Goal: Task Accomplishment & Management: Manage account settings

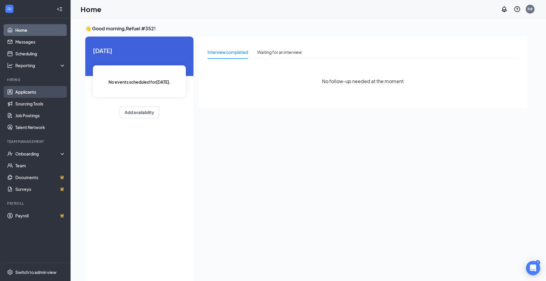
click at [23, 91] on link "Applicants" at bounding box center [40, 92] width 50 height 12
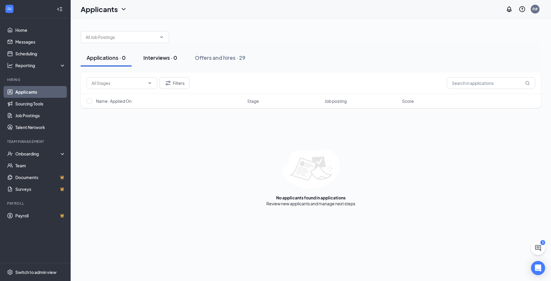
click at [170, 58] on div "Interviews · 0" at bounding box center [160, 57] width 34 height 7
click at [90, 100] on input "checkbox" at bounding box center [88, 100] width 5 height 5
checkbox input "false"
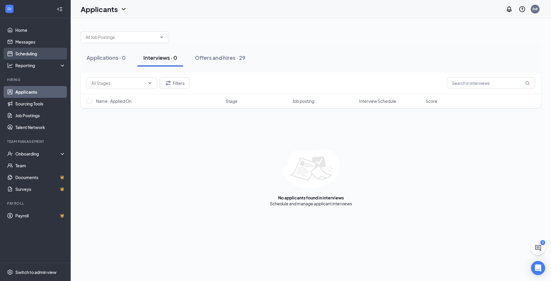
click at [30, 50] on link "Scheduling" at bounding box center [40, 54] width 50 height 12
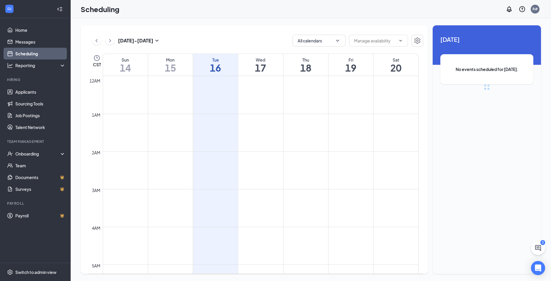
scroll to position [289, 0]
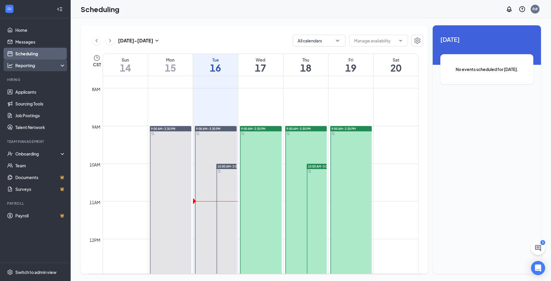
click at [31, 67] on div "Reporting" at bounding box center [40, 65] width 51 height 6
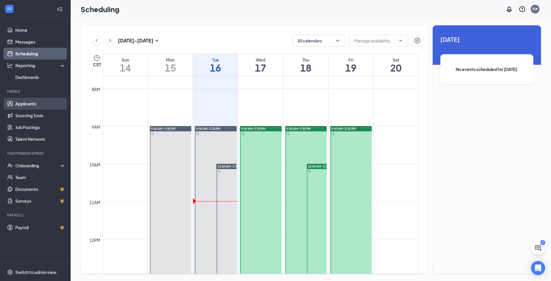
click at [26, 103] on link "Applicants" at bounding box center [40, 104] width 50 height 12
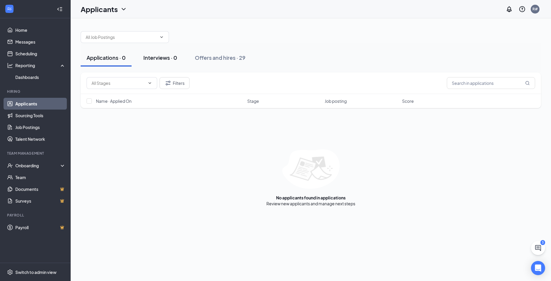
click at [161, 58] on div "Interviews · 0" at bounding box center [160, 57] width 34 height 7
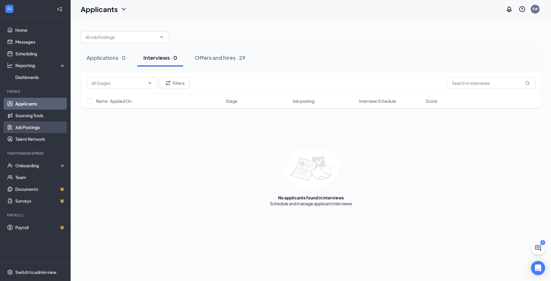
click at [21, 129] on link "Job Postings" at bounding box center [40, 127] width 50 height 12
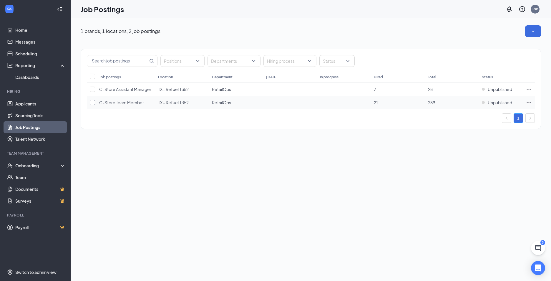
click at [93, 101] on input "checkbox" at bounding box center [92, 102] width 5 height 5
checkbox input "true"
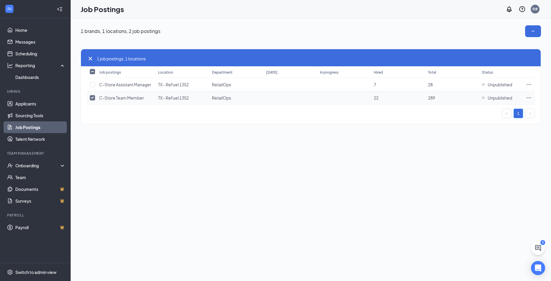
click at [528, 99] on icon "Ellipses" at bounding box center [529, 98] width 6 height 6
click at [469, 151] on span "View applicants" at bounding box center [487, 148] width 79 height 6
click at [24, 165] on div "Onboarding" at bounding box center [37, 165] width 45 height 6
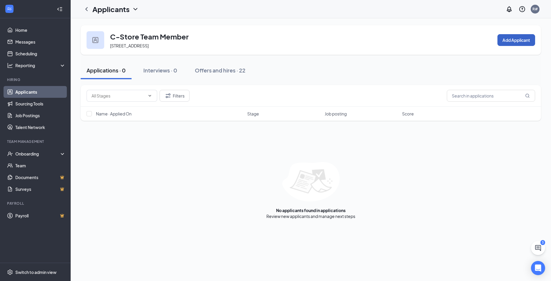
click at [515, 41] on button "Add Applicant" at bounding box center [516, 40] width 38 height 12
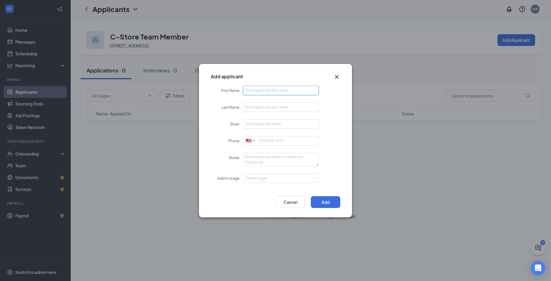
click at [296, 91] on input "First Name" at bounding box center [281, 90] width 76 height 9
type input "Hexalynn"
type input "[PERSON_NAME]"
type input "[EMAIL_ADDRESS][DOMAIN_NAME]"
type input "5127381990"
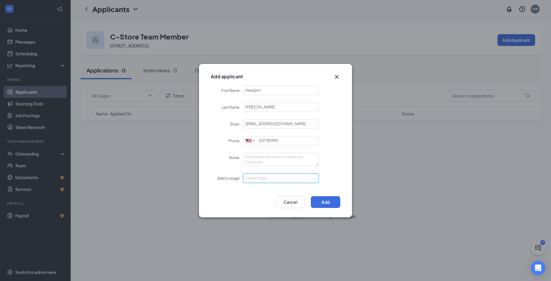
click at [262, 179] on div "Select stage" at bounding box center [279, 178] width 68 height 6
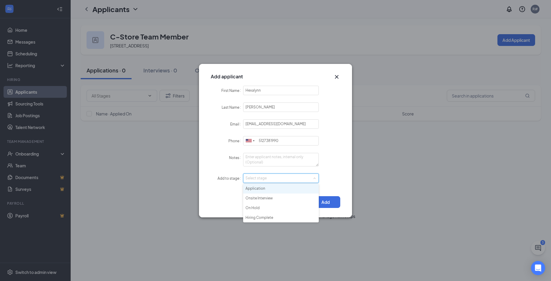
click at [256, 191] on li "Application" at bounding box center [281, 189] width 76 height 10
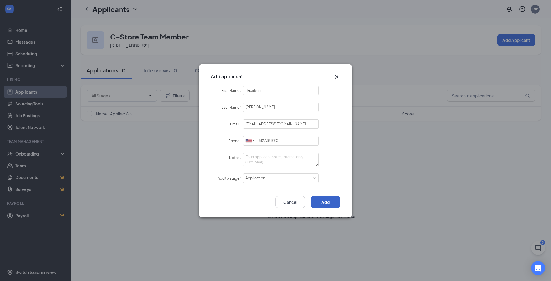
click at [320, 203] on button "Add" at bounding box center [325, 202] width 29 height 12
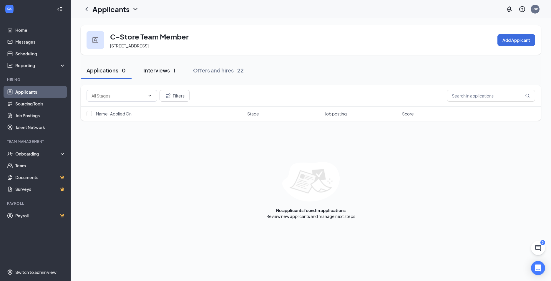
click at [166, 70] on div "Interviews · 1" at bounding box center [159, 69] width 32 height 7
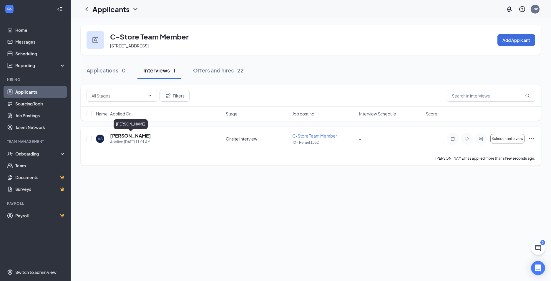
click at [124, 136] on h5 "Hexalynn Saucedo" at bounding box center [130, 135] width 41 height 6
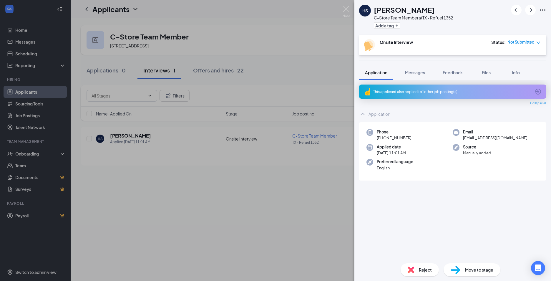
click at [466, 91] on div "This applicant also applied to 1 other job posting(s)" at bounding box center [452, 91] width 158 height 5
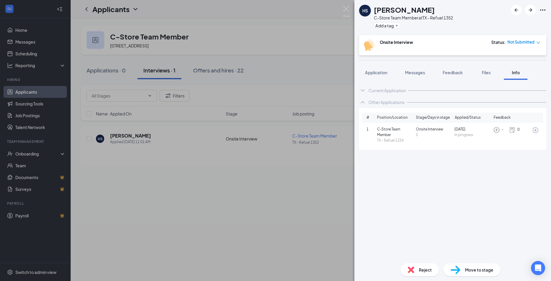
click at [412, 131] on span "C-Store Team Member" at bounding box center [395, 131] width 36 height 11
click at [393, 132] on span "C-Store Team Member" at bounding box center [395, 131] width 36 height 11
click at [537, 130] on icon "ArrowCircle" at bounding box center [535, 129] width 7 height 7
click at [481, 267] on span "Move to stage" at bounding box center [479, 269] width 28 height 6
type input "On Hold (next stage)"
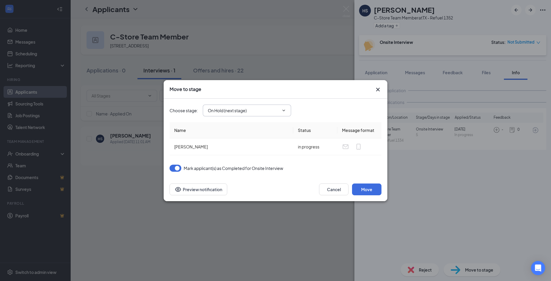
click at [247, 115] on span "On Hold (next stage)" at bounding box center [247, 110] width 88 height 12
click at [247, 113] on input "On Hold (next stage)" at bounding box center [243, 110] width 71 height 6
click at [328, 97] on div "Move to stage" at bounding box center [276, 89] width 224 height 19
click at [362, 188] on button "Move" at bounding box center [366, 189] width 29 height 12
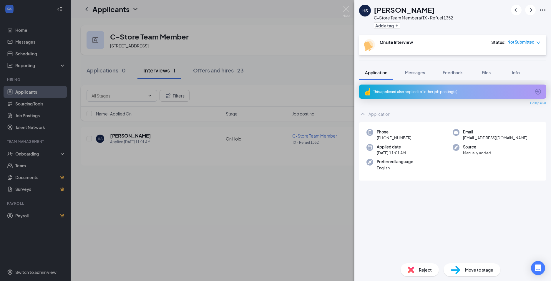
click at [231, 102] on div "HS Hexalynn Saucedo C-Store Team Member at TX - Refuel 1352 Add a tag Onsite In…" at bounding box center [275, 140] width 551 height 281
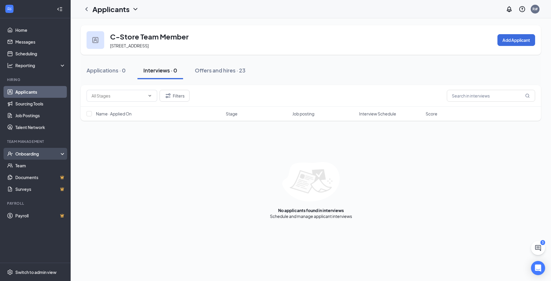
click at [31, 154] on div "Onboarding" at bounding box center [37, 154] width 45 height 6
click at [32, 154] on div "Onboarding" at bounding box center [37, 154] width 45 height 6
click at [204, 77] on button "Offers and hires · 23" at bounding box center [220, 70] width 62 height 18
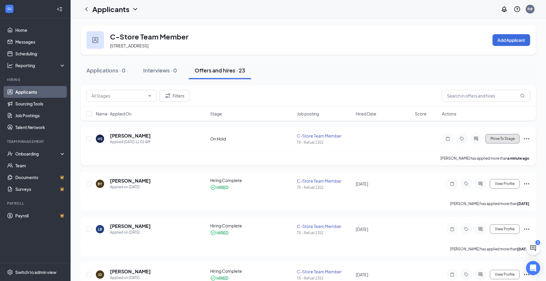
click at [510, 142] on button "Move To Stage" at bounding box center [503, 138] width 34 height 9
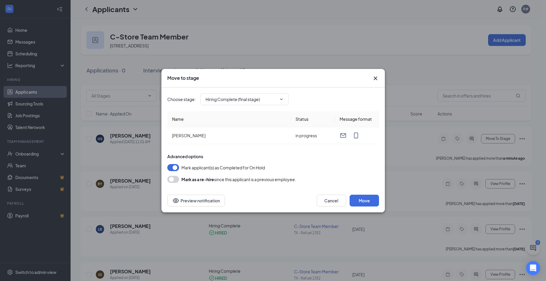
click at [376, 79] on icon "Cross" at bounding box center [376, 78] width 4 height 4
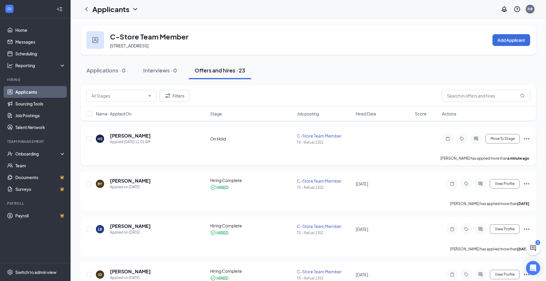
click at [524, 139] on icon "Ellipses" at bounding box center [526, 138] width 5 height 1
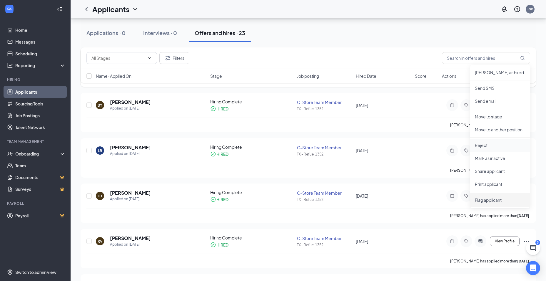
scroll to position [39, 0]
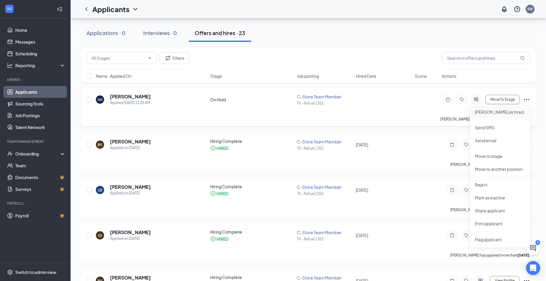
click at [496, 113] on p "Mark as hired" at bounding box center [500, 112] width 51 height 6
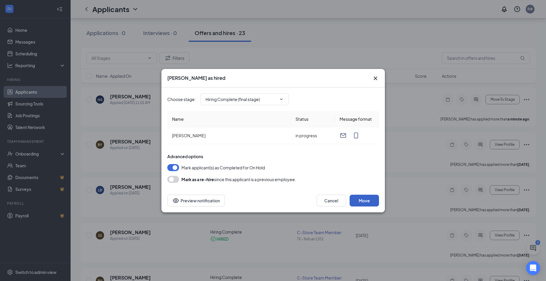
click at [366, 200] on button "Move" at bounding box center [364, 200] width 29 height 12
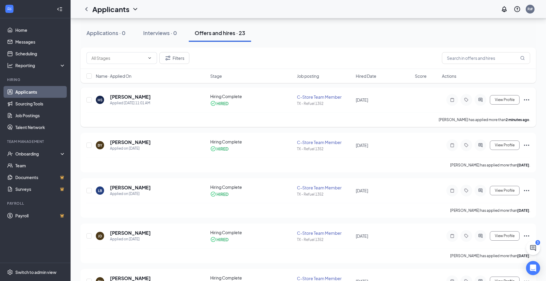
click at [307, 101] on div "TX - Refuel 1352" at bounding box center [325, 103] width 56 height 5
click at [527, 101] on icon "Ellipses" at bounding box center [526, 99] width 7 height 7
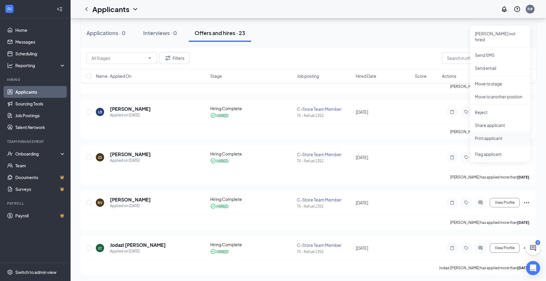
scroll to position [79, 0]
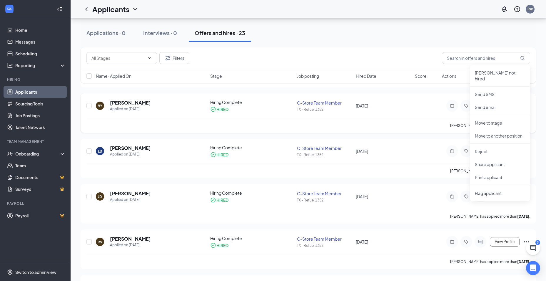
click at [206, 106] on div "BY Brenda Yonke Applied on Sep 4" at bounding box center [151, 105] width 111 height 12
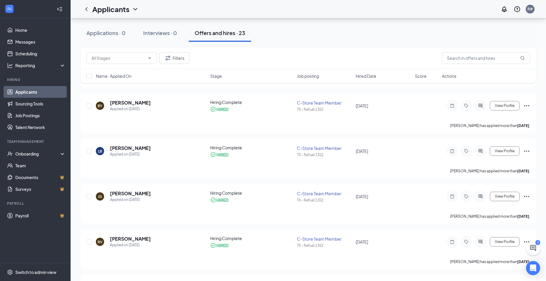
scroll to position [0, 0]
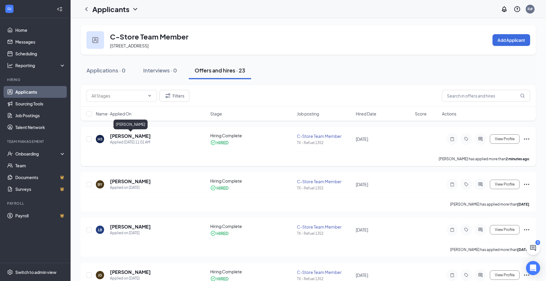
click at [135, 135] on h5 "Hexalynn Saucedo" at bounding box center [130, 136] width 41 height 6
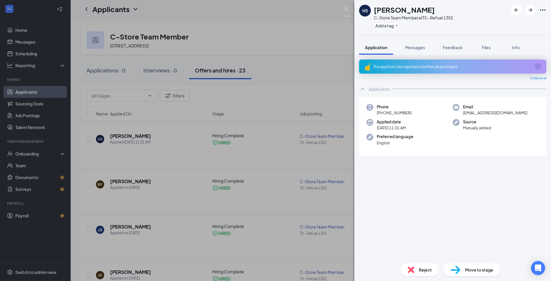
click at [476, 269] on span "Move to stage" at bounding box center [479, 269] width 28 height 6
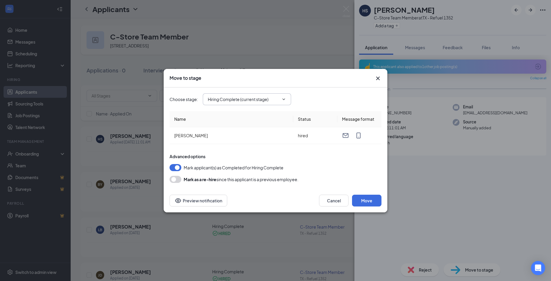
click at [287, 100] on span "Hiring Complete (current stage)" at bounding box center [247, 99] width 88 height 12
click at [286, 99] on icon "ChevronDown" at bounding box center [283, 99] width 5 height 5
click at [358, 202] on button "Move" at bounding box center [366, 200] width 29 height 12
click at [176, 178] on button "button" at bounding box center [175, 179] width 12 height 7
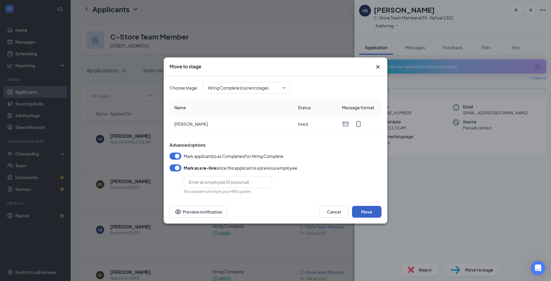
click at [368, 211] on button "Move" at bounding box center [366, 212] width 29 height 12
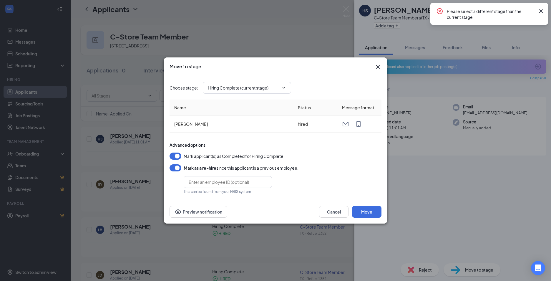
click at [542, 11] on icon "Cross" at bounding box center [540, 11] width 7 height 7
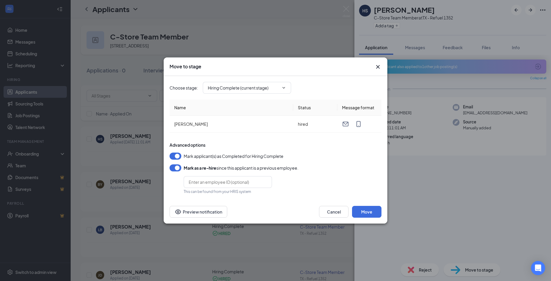
click at [378, 65] on icon "Cross" at bounding box center [377, 66] width 7 height 7
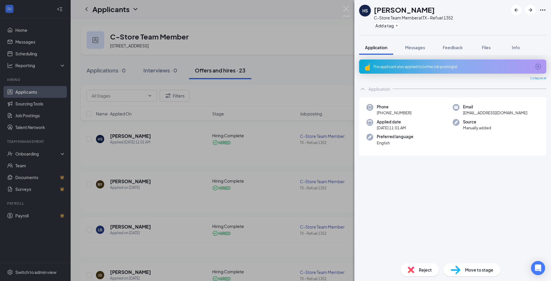
click at [276, 56] on div "HS Hexalynn Saucedo C-Store Team Member at TX - Refuel 1352 Add a tag Applicati…" at bounding box center [275, 140] width 551 height 281
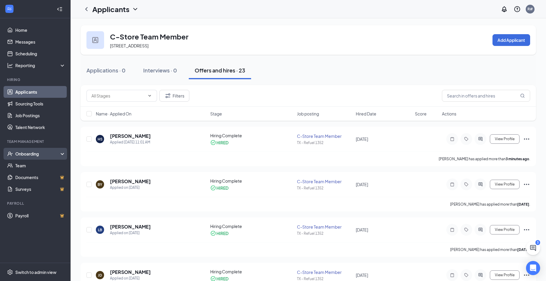
click at [45, 153] on div "Onboarding" at bounding box center [37, 154] width 45 height 6
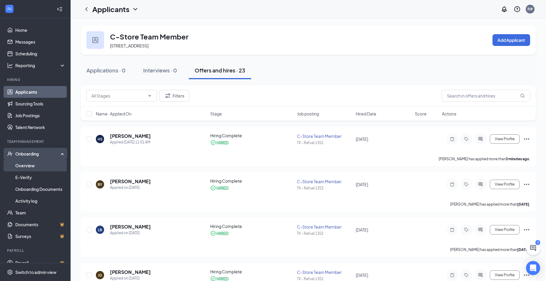
click at [35, 165] on link "Overview" at bounding box center [40, 165] width 50 height 12
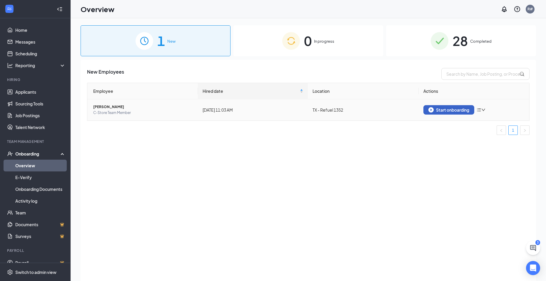
click at [456, 109] on div "Start onboarding" at bounding box center [449, 109] width 41 height 5
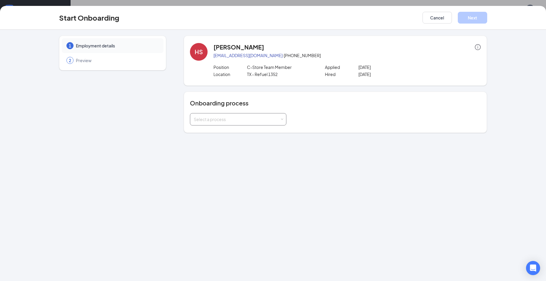
click at [282, 120] on span at bounding box center [282, 119] width 3 height 3
click at [242, 132] on li "New Hire Documentation" at bounding box center [238, 131] width 96 height 11
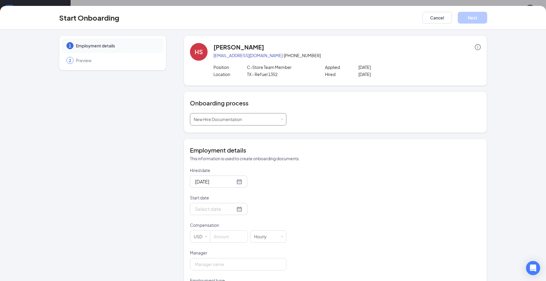
scroll to position [30, 0]
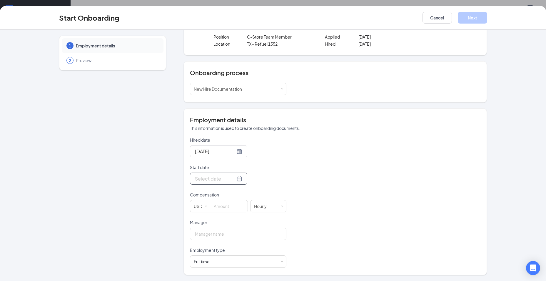
drag, startPoint x: 231, startPoint y: 178, endPoint x: 228, endPoint y: 184, distance: 6.6
click at [230, 179] on div at bounding box center [218, 178] width 47 height 7
type input "Oct 9, 2025"
drag, startPoint x: 386, startPoint y: 160, endPoint x: 385, endPoint y: 150, distance: 9.7
click at [232, 178] on div at bounding box center [218, 178] width 47 height 7
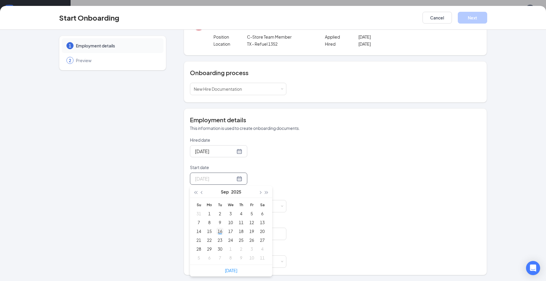
type input "Sep 16, 2025"
click at [217, 233] on div "16" at bounding box center [219, 230] width 7 height 7
click at [231, 204] on input at bounding box center [228, 206] width 37 height 12
type input "15"
click at [223, 232] on input "Manager" at bounding box center [238, 233] width 96 height 12
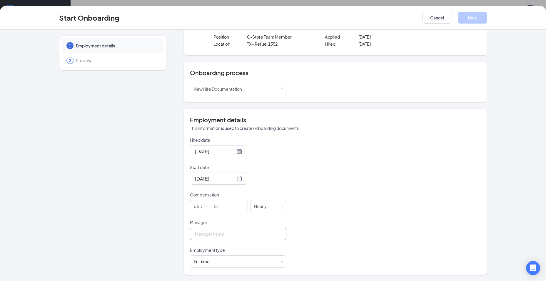
click at [219, 231] on input "Manager" at bounding box center [238, 233] width 96 height 12
type input "Ashok Balodi"
click at [280, 264] on div "Full time Works 30+ hours per week and is reasonably expected to work" at bounding box center [238, 261] width 89 height 12
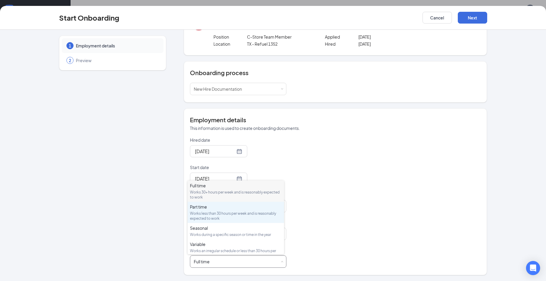
click at [232, 212] on div "Works less than 30 hours per week and is reasonably expected to work" at bounding box center [236, 216] width 92 height 10
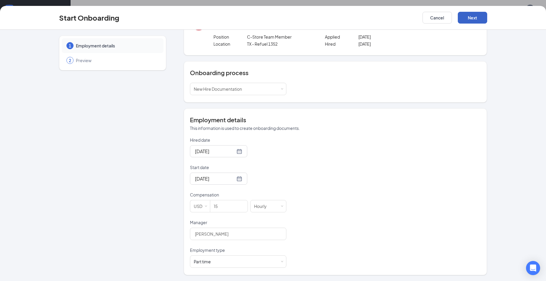
click at [478, 19] on button "Next" at bounding box center [472, 18] width 29 height 12
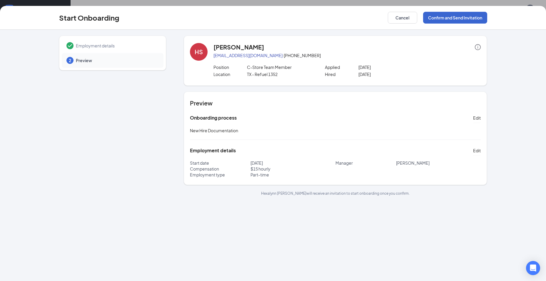
scroll to position [0, 0]
click at [442, 20] on button "Confirm and Send Invitation" at bounding box center [455, 18] width 64 height 12
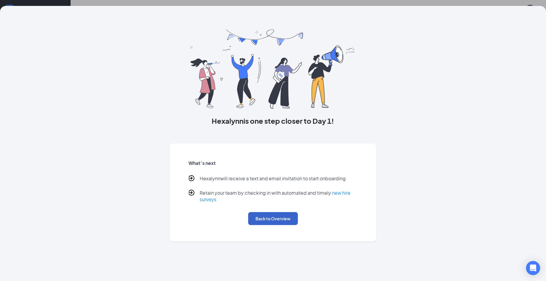
click at [285, 216] on button "Back to Overview" at bounding box center [273, 218] width 50 height 13
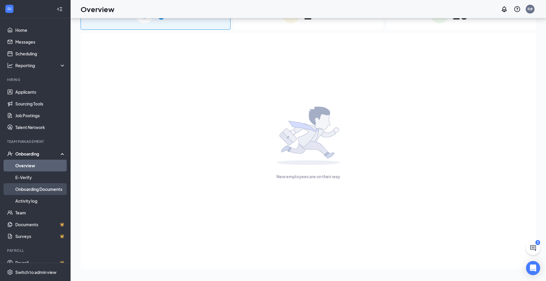
click at [35, 189] on link "Onboarding Documents" at bounding box center [40, 189] width 50 height 12
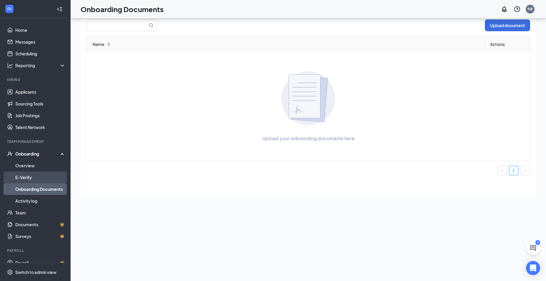
click at [27, 177] on link "E-Verify" at bounding box center [40, 177] width 50 height 12
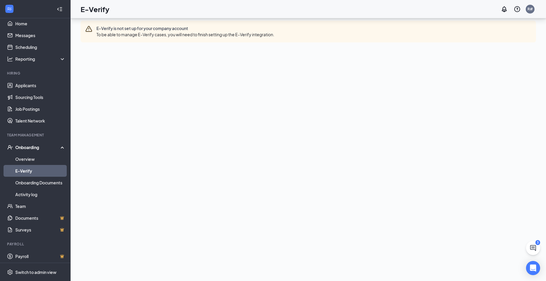
scroll to position [8, 0]
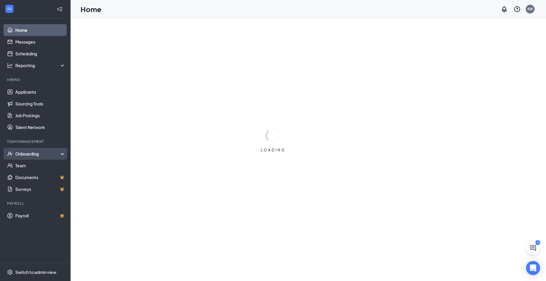
click at [40, 156] on div "Onboarding" at bounding box center [37, 154] width 45 height 6
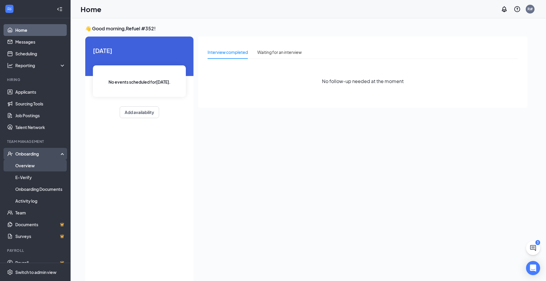
click at [28, 167] on link "Overview" at bounding box center [40, 165] width 50 height 12
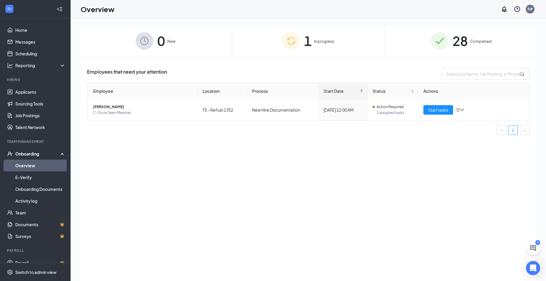
click at [322, 43] on span "In progress" at bounding box center [324, 41] width 20 height 6
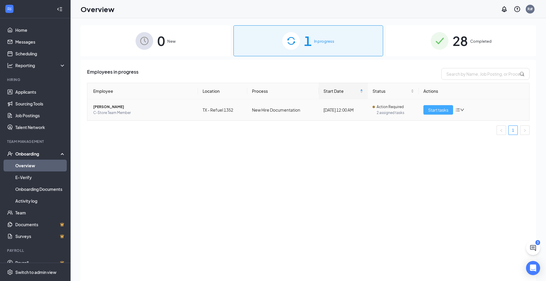
click at [444, 108] on span "Start tasks" at bounding box center [438, 109] width 20 height 6
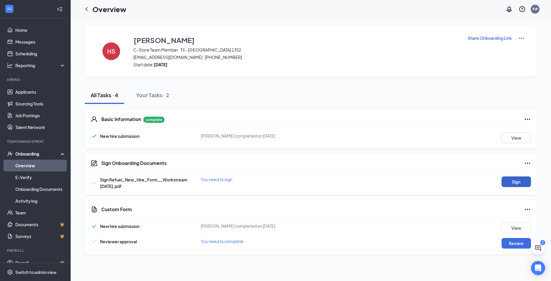
click at [507, 179] on button "Sign" at bounding box center [515, 181] width 29 height 11
click at [513, 244] on button "Review" at bounding box center [515, 243] width 29 height 11
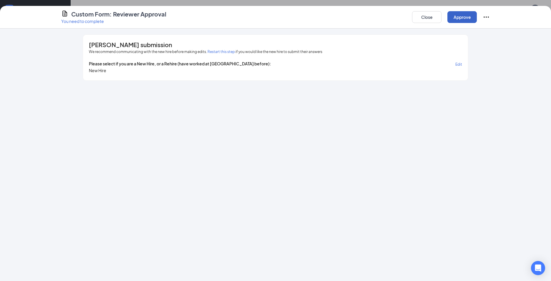
click at [465, 22] on button "Approve" at bounding box center [461, 17] width 29 height 12
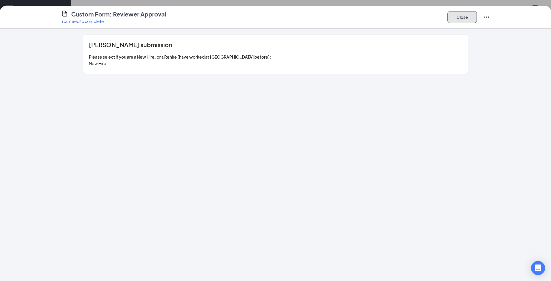
click at [463, 22] on button "Close" at bounding box center [461, 17] width 29 height 12
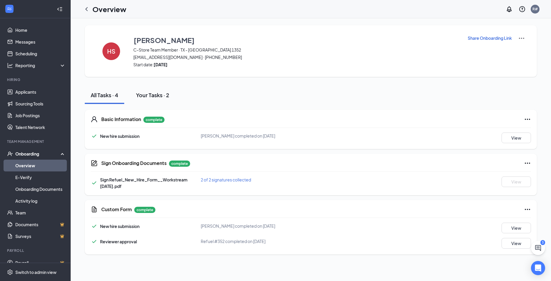
click at [153, 90] on button "Your Tasks · 2" at bounding box center [152, 95] width 45 height 18
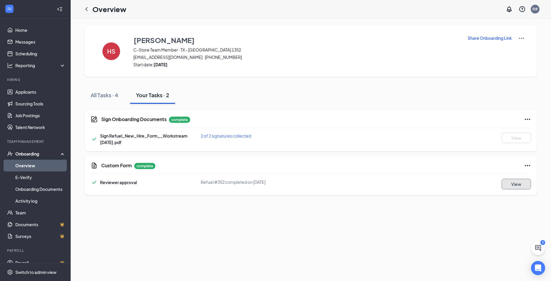
click at [518, 184] on button "View" at bounding box center [515, 184] width 29 height 11
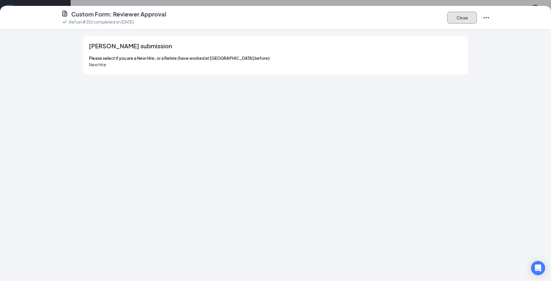
click at [473, 16] on button "Close" at bounding box center [461, 18] width 29 height 12
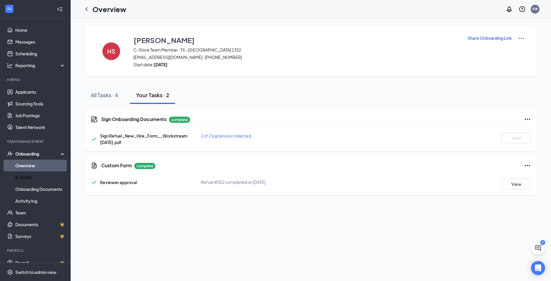
click at [19, 171] on link "Overview" at bounding box center [40, 165] width 50 height 12
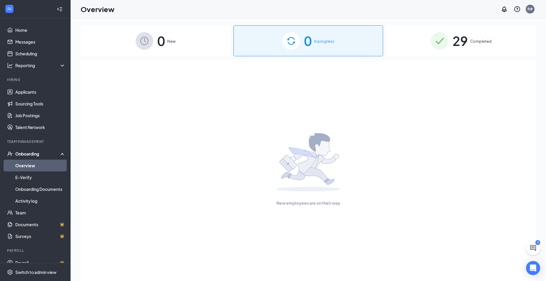
click at [422, 46] on div "29 Completed" at bounding box center [461, 40] width 150 height 31
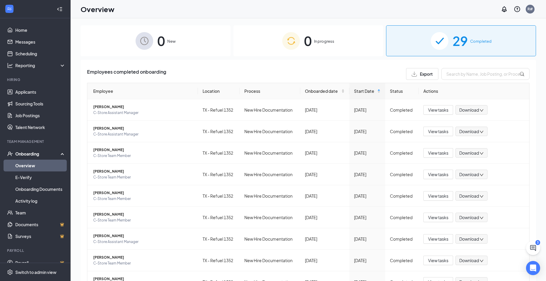
click at [323, 43] on span "In progress" at bounding box center [324, 41] width 20 height 6
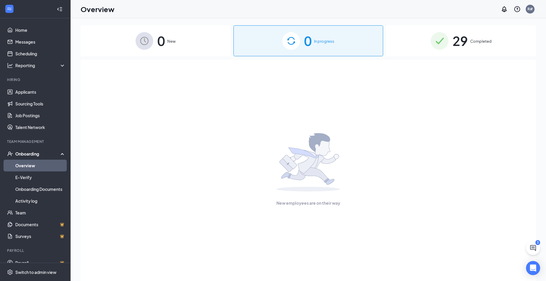
click at [161, 43] on span "0" at bounding box center [161, 41] width 8 height 20
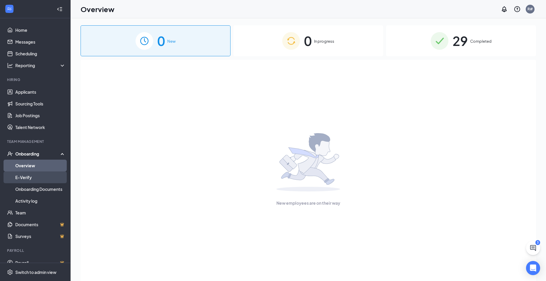
click at [45, 178] on link "E-Verify" at bounding box center [40, 177] width 50 height 12
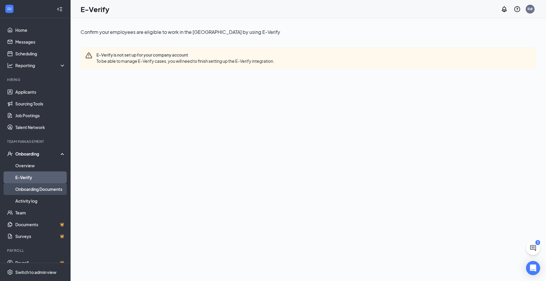
click at [44, 192] on link "Onboarding Documents" at bounding box center [40, 189] width 50 height 12
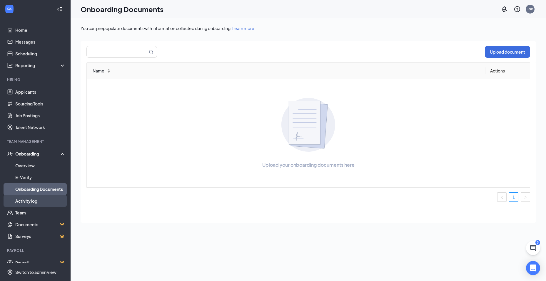
click at [41, 200] on link "Activity log" at bounding box center [40, 201] width 50 height 12
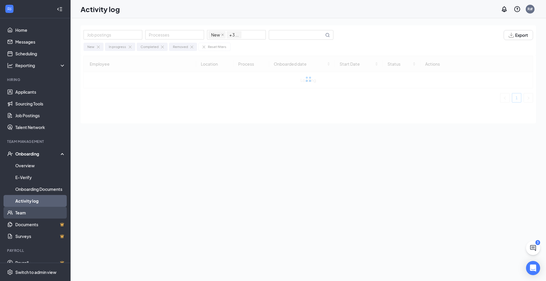
click at [28, 211] on link "Team" at bounding box center [40, 212] width 50 height 12
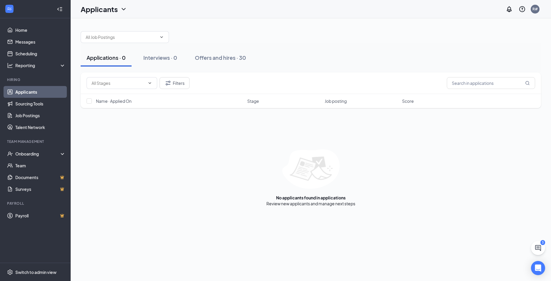
click at [542, 247] on button at bounding box center [538, 248] width 14 height 14
click at [477, 277] on div "SMS Messages 3" at bounding box center [468, 273] width 90 height 9
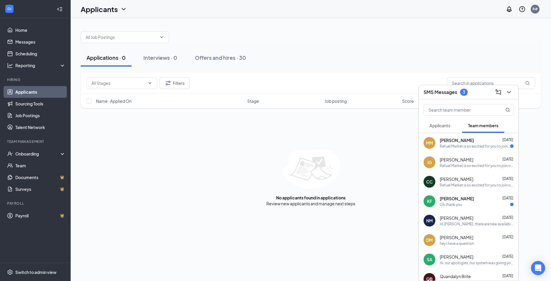
click at [466, 144] on div "Refuel Market is so excited for you to join our team! Do you know anyone else w…" at bounding box center [474, 146] width 70 height 5
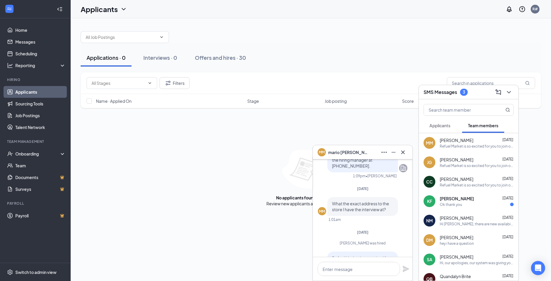
scroll to position [-79, 0]
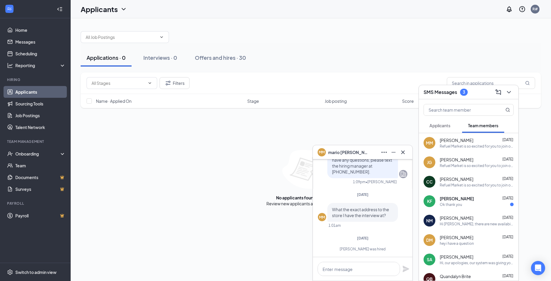
click at [513, 97] on div "SMS Messages 3" at bounding box center [468, 92] width 99 height 14
